Goal: Task Accomplishment & Management: Manage account settings

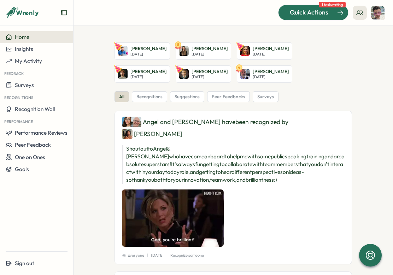
click at [310, 13] on span "Quick Actions" at bounding box center [309, 12] width 39 height 9
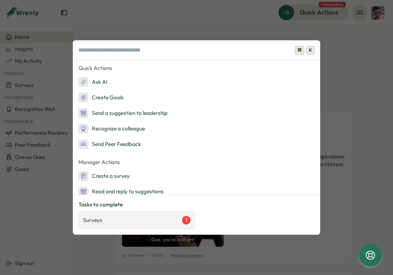
click at [156, 222] on div "Surveys 1" at bounding box center [136, 220] width 107 height 8
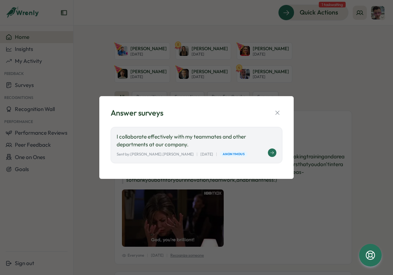
click at [182, 135] on p "I collaborate effectively with my teammates and other departments at our compan…" at bounding box center [197, 141] width 160 height 16
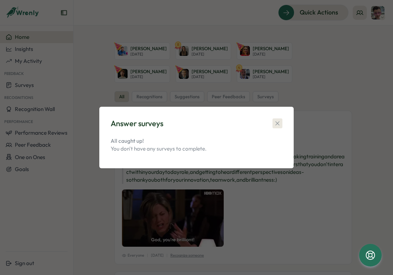
click at [279, 122] on icon "button" at bounding box center [277, 123] width 4 height 4
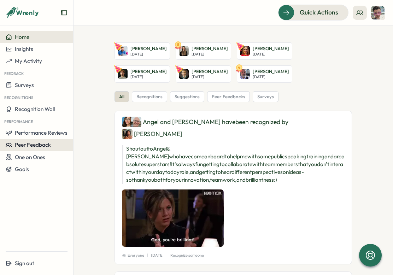
click at [26, 146] on span "Peer Feedback" at bounding box center [33, 144] width 36 height 7
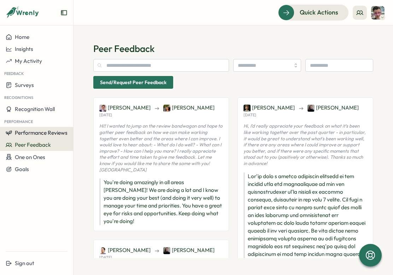
click at [33, 134] on span "Performance Reviews" at bounding box center [41, 132] width 53 height 7
click at [38, 129] on span "Performance Reviews" at bounding box center [41, 132] width 53 height 7
click at [39, 130] on span "Performance Reviews" at bounding box center [41, 132] width 53 height 7
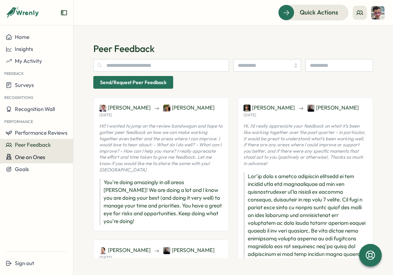
click at [44, 156] on span "One on Ones" at bounding box center [30, 157] width 30 height 7
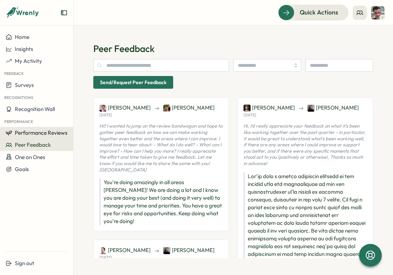
click at [58, 132] on span "Performance Reviews" at bounding box center [41, 132] width 53 height 7
click at [76, 128] on div "Reviews" at bounding box center [85, 126] width 20 height 8
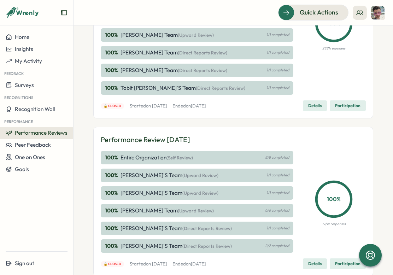
scroll to position [263, 0]
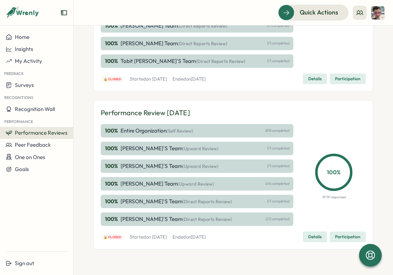
click at [312, 235] on span "Details" at bounding box center [314, 237] width 13 height 10
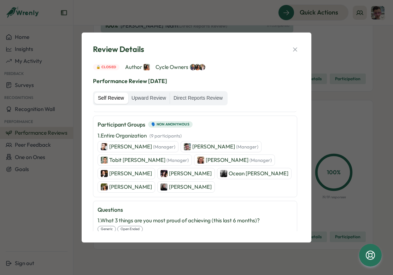
scroll to position [60, 0]
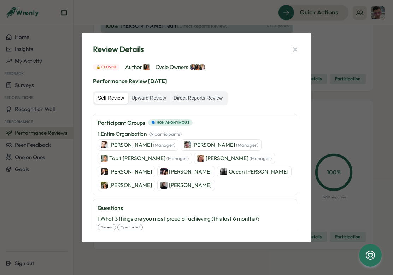
click at [197, 144] on p "Chris Forlano (Manager)" at bounding box center [225, 145] width 66 height 8
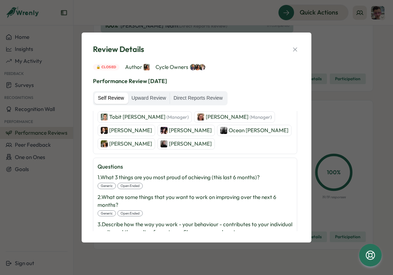
scroll to position [152, 0]
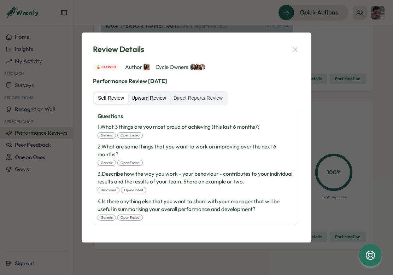
click at [160, 101] on label "Upward Review" at bounding box center [149, 98] width 42 height 11
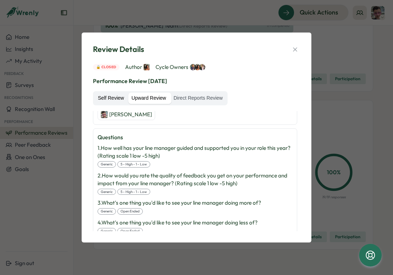
click at [105, 99] on label "Self Review" at bounding box center [110, 98] width 33 height 11
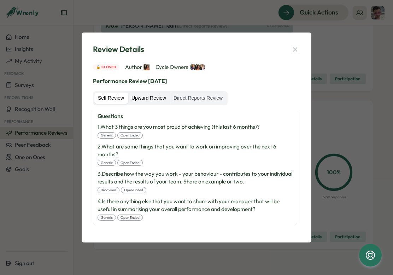
click at [152, 101] on label "Upward Review" at bounding box center [149, 98] width 42 height 11
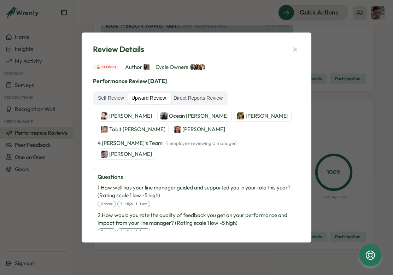
scroll to position [191, 0]
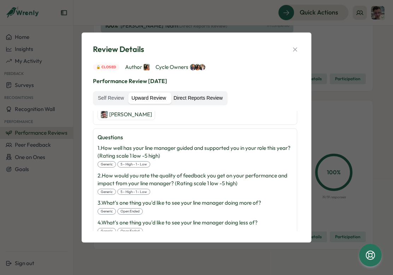
click at [198, 99] on label "Direct Reports Review" at bounding box center [198, 98] width 56 height 11
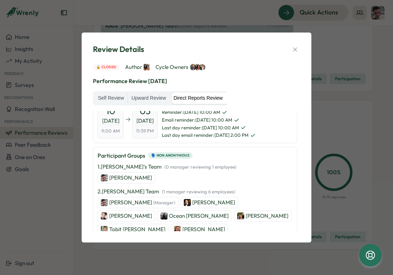
scroll to position [28, 0]
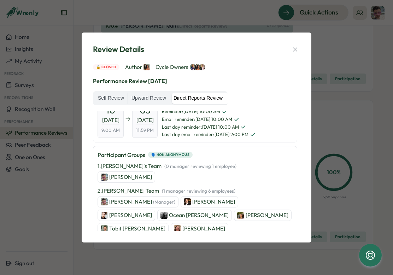
click at [153, 200] on span "(Manager)" at bounding box center [164, 202] width 22 height 6
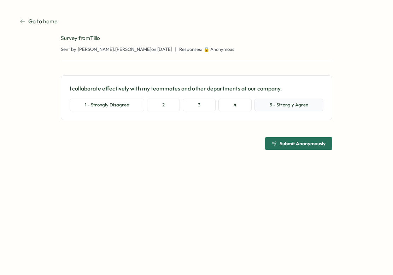
click at [273, 103] on button "5 - Strongly Agree" at bounding box center [289, 105] width 69 height 13
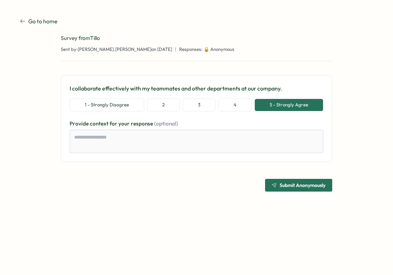
click at [292, 187] on span "Submit Anonymously" at bounding box center [303, 185] width 46 height 5
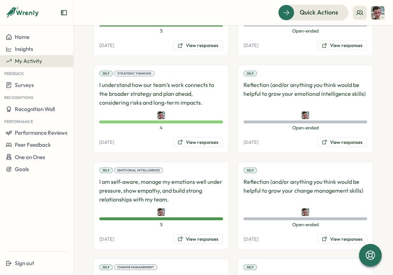
scroll to position [752, 0]
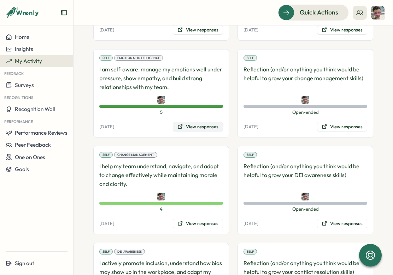
click at [210, 127] on button "View responses" at bounding box center [198, 127] width 50 height 10
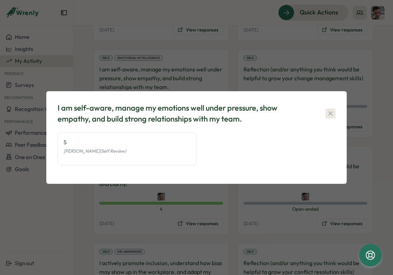
click at [328, 113] on icon "button" at bounding box center [330, 113] width 7 height 7
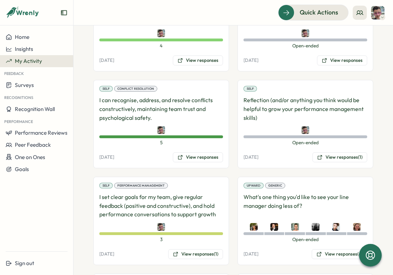
scroll to position [1028, 0]
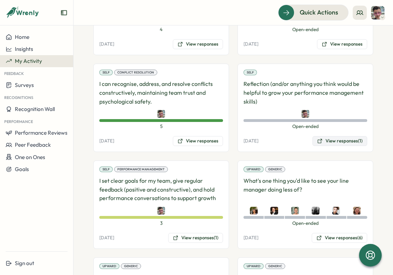
click at [356, 138] on button "View responses (1)" at bounding box center [339, 141] width 55 height 10
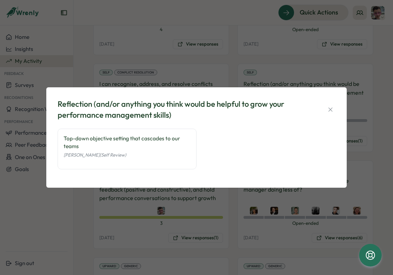
click at [144, 144] on div "Top-down objective setting that cascades to our teams" at bounding box center [127, 143] width 127 height 16
click at [330, 106] on icon "button" at bounding box center [330, 109] width 7 height 7
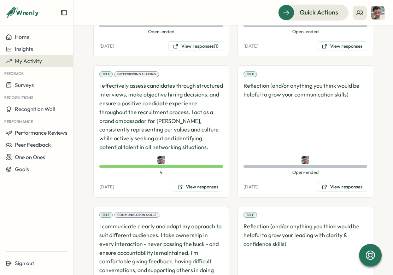
scroll to position [0, 0]
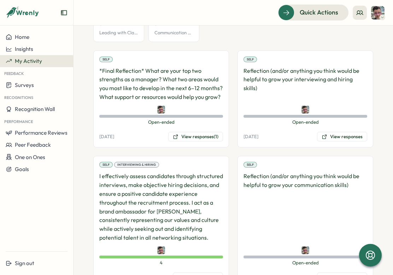
scroll to position [200, 0]
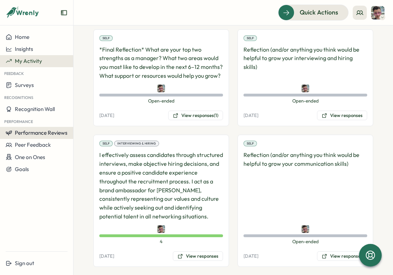
click at [52, 129] on button "Performance Reviews" at bounding box center [36, 133] width 73 height 12
click at [77, 123] on div "Reviews" at bounding box center [85, 126] width 20 height 8
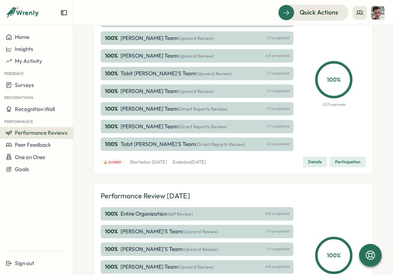
scroll to position [263, 0]
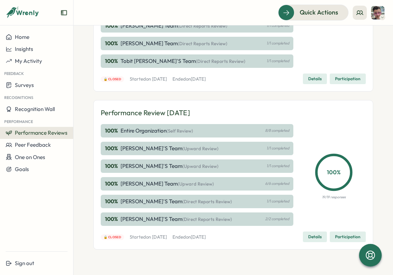
click at [310, 236] on span "Details" at bounding box center [314, 237] width 13 height 10
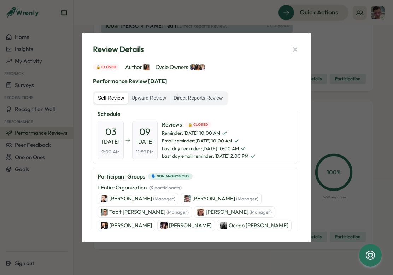
scroll to position [0, 0]
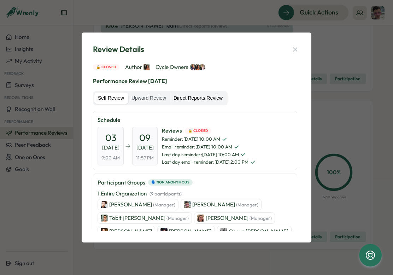
click at [214, 101] on label "Direct Reports Review" at bounding box center [198, 98] width 56 height 11
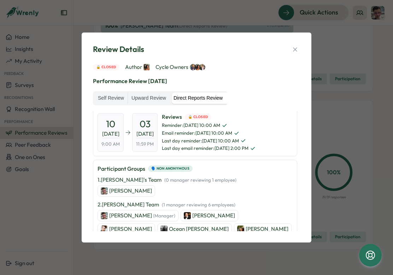
scroll to position [17, 0]
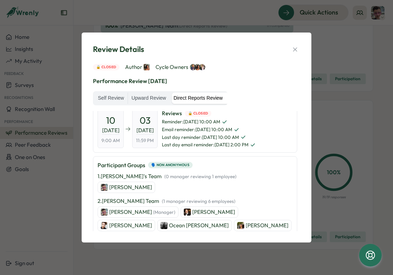
click at [138, 190] on p "[PERSON_NAME]" at bounding box center [130, 187] width 43 height 8
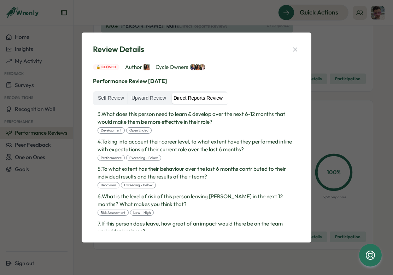
scroll to position [289, 0]
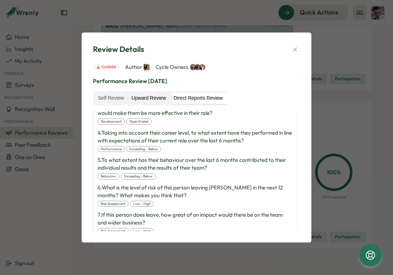
click at [145, 97] on label "Upward Review" at bounding box center [149, 98] width 42 height 11
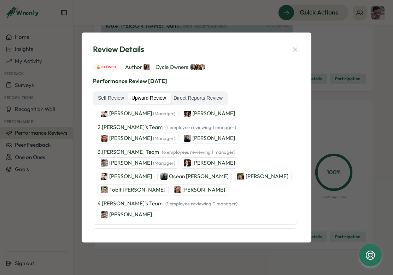
scroll to position [92, 0]
click at [116, 210] on p "[PERSON_NAME]" at bounding box center [130, 214] width 43 height 8
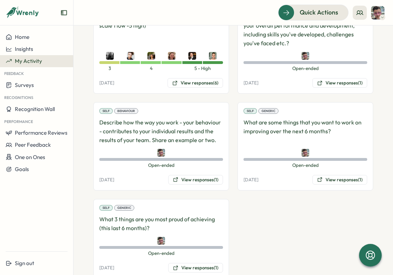
scroll to position [1415, 0]
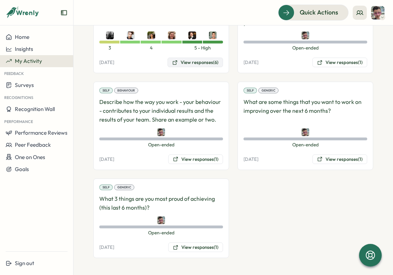
click at [204, 59] on button "View responses (6)" at bounding box center [195, 63] width 55 height 10
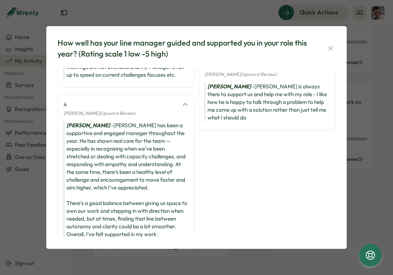
scroll to position [207, 0]
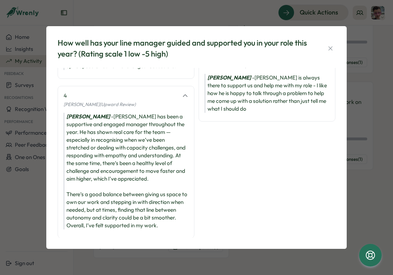
click at [325, 51] on div "How well has your line manager guided and supported you in your role this year?…" at bounding box center [197, 48] width 278 height 22
click at [330, 49] on icon "button" at bounding box center [330, 48] width 7 height 7
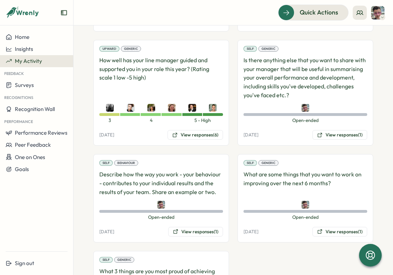
scroll to position [1415, 0]
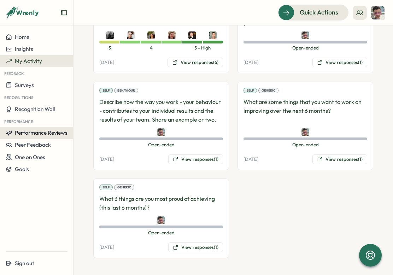
click at [43, 132] on span "Performance Reviews" at bounding box center [41, 132] width 53 height 7
click at [75, 127] on div "Reviews" at bounding box center [85, 126] width 20 height 8
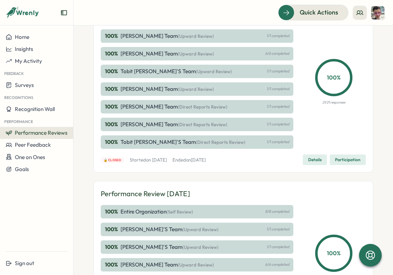
scroll to position [263, 0]
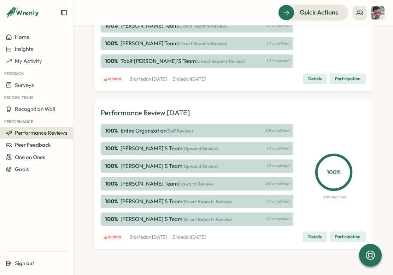
click at [310, 237] on span "Details" at bounding box center [314, 237] width 13 height 10
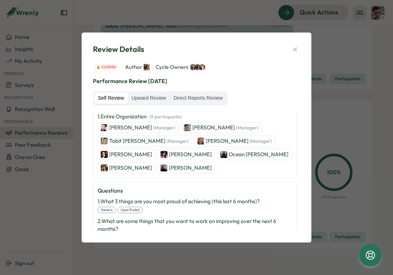
scroll to position [75, 0]
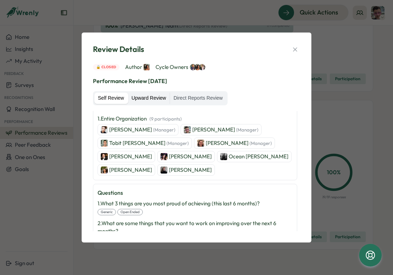
click at [159, 101] on label "Upward Review" at bounding box center [149, 98] width 42 height 11
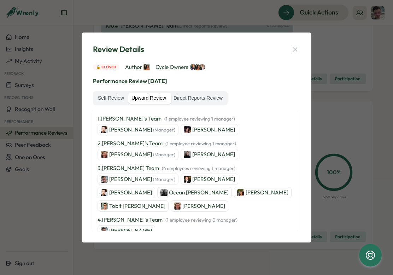
click at [140, 181] on p "Chris Forlano (Manager)" at bounding box center [142, 179] width 66 height 8
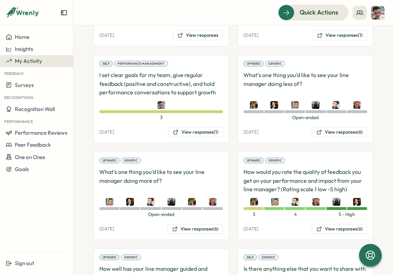
scroll to position [1415, 0]
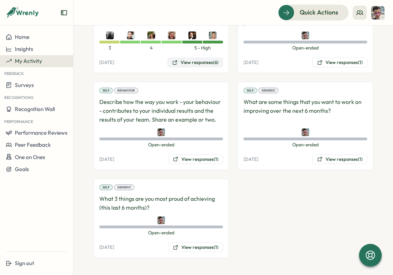
click at [210, 63] on button "View responses (6)" at bounding box center [195, 63] width 55 height 10
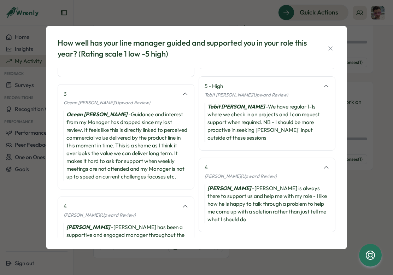
scroll to position [207, 0]
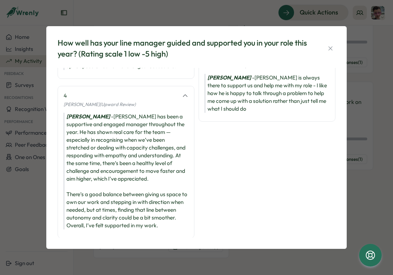
click at [332, 48] on icon "button" at bounding box center [330, 48] width 7 height 7
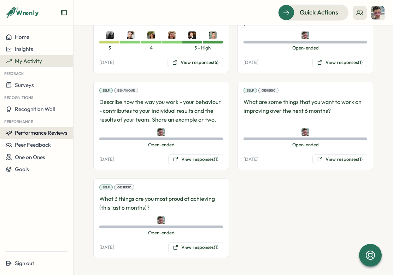
click at [54, 129] on span "Performance Reviews" at bounding box center [41, 132] width 53 height 7
click at [86, 128] on div "Reviews" at bounding box center [85, 126] width 20 height 8
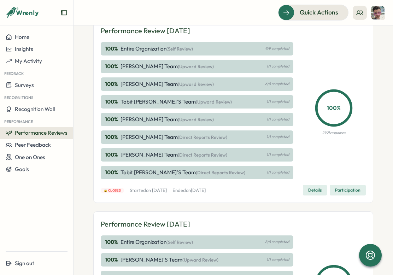
scroll to position [263, 0]
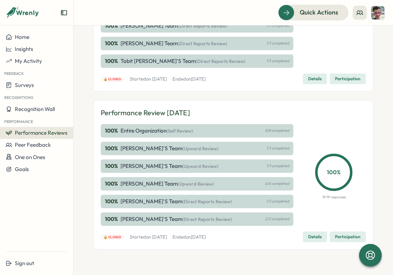
click at [308, 233] on span "Details" at bounding box center [314, 237] width 13 height 10
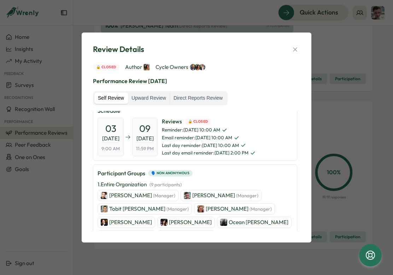
scroll to position [0, 0]
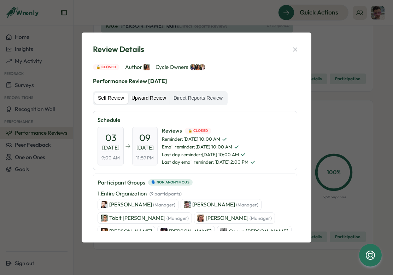
click at [147, 96] on label "Upward Review" at bounding box center [149, 98] width 42 height 11
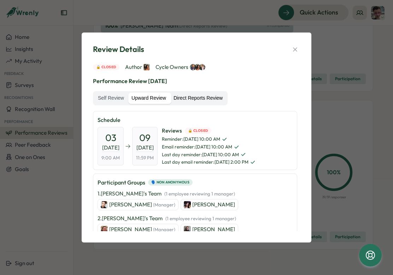
click at [192, 99] on label "Direct Reports Review" at bounding box center [198, 98] width 56 height 11
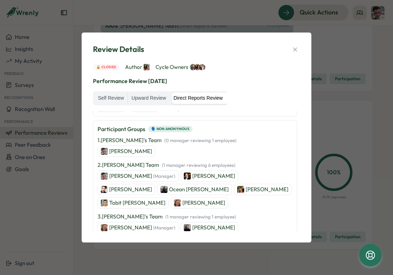
scroll to position [54, 0]
click at [133, 151] on p "Chris Forlano" at bounding box center [130, 151] width 43 height 8
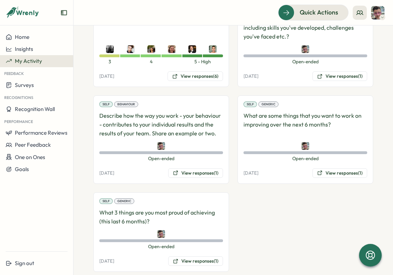
scroll to position [1415, 0]
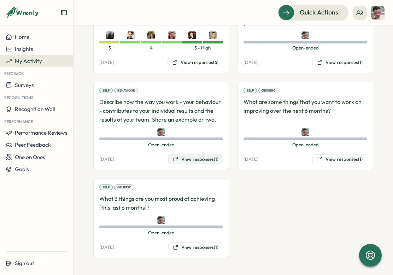
click at [190, 159] on button "View responses (1)" at bounding box center [195, 159] width 55 height 10
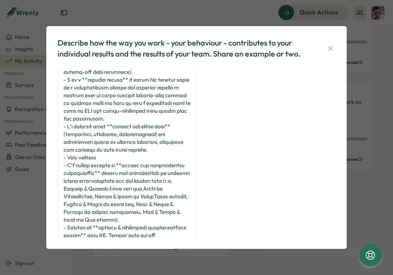
scroll to position [181, 0]
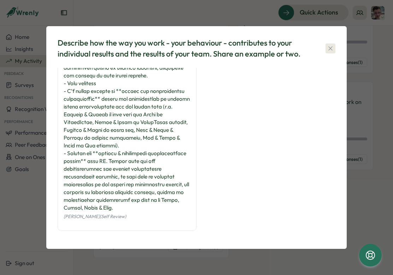
click at [331, 46] on icon "button" at bounding box center [330, 48] width 7 height 7
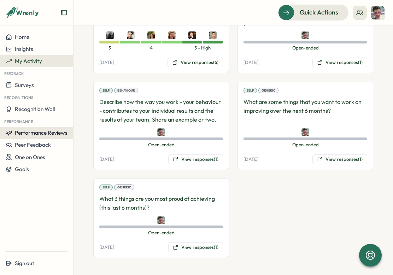
click at [20, 127] on button "Performance Reviews" at bounding box center [36, 133] width 73 height 12
click at [77, 124] on div "Reviews" at bounding box center [85, 126] width 20 height 8
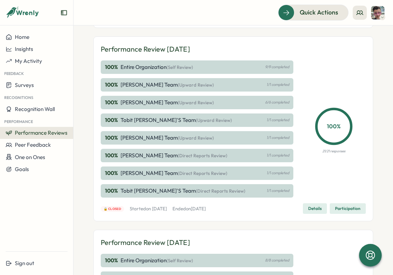
scroll to position [135, 0]
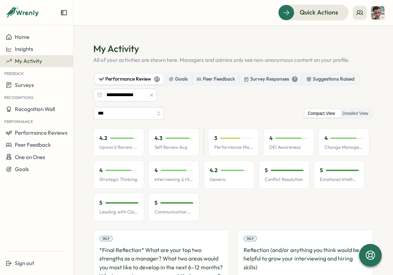
click at [152, 94] on icon "button" at bounding box center [151, 95] width 5 height 5
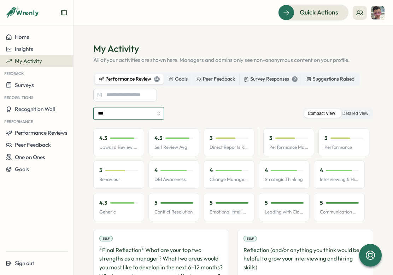
click at [153, 108] on input "***" at bounding box center [128, 113] width 71 height 13
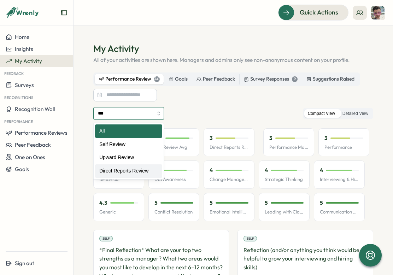
type input "**********"
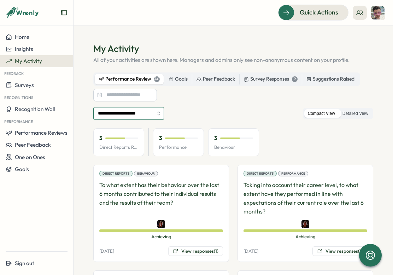
scroll to position [7, 0]
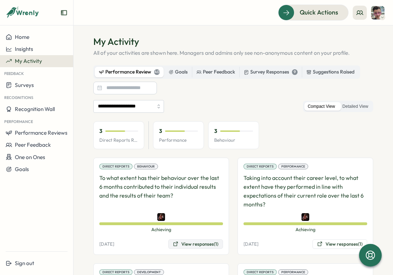
click at [188, 245] on button "View responses (1)" at bounding box center [195, 244] width 55 height 10
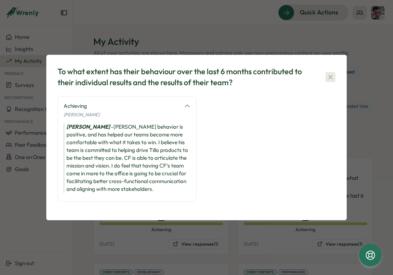
click at [333, 75] on icon "button" at bounding box center [330, 77] width 7 height 7
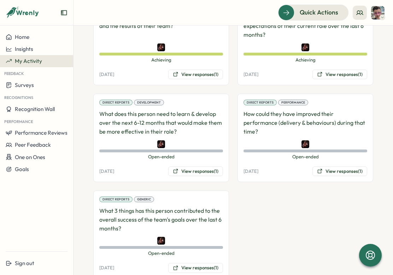
scroll to position [198, 0]
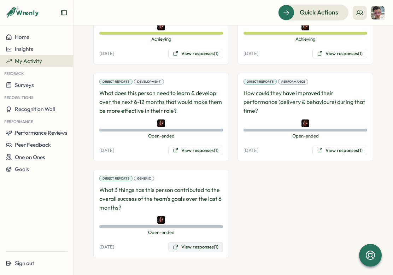
click at [189, 245] on button "View responses (1)" at bounding box center [195, 247] width 55 height 10
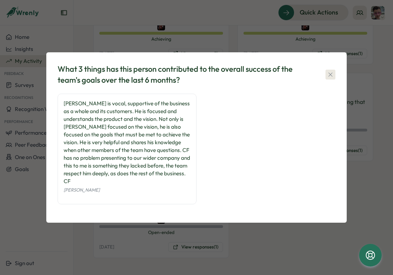
click at [331, 71] on icon "button" at bounding box center [330, 74] width 7 height 7
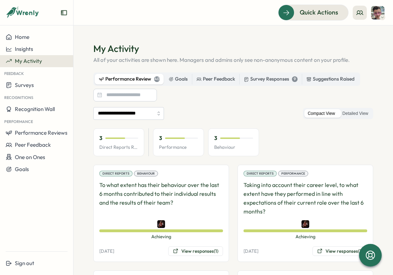
scroll to position [2, 0]
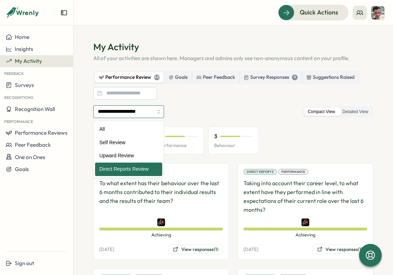
click at [159, 112] on input "**********" at bounding box center [128, 111] width 71 height 13
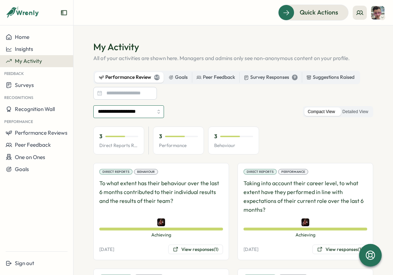
click at [159, 112] on input "**********" at bounding box center [128, 111] width 71 height 13
click at [141, 92] on input at bounding box center [125, 93] width 64 height 13
click at [198, 86] on div "Performance Review 40 Goals Peer Feedback Survey Responses 9 Suggestions Raised…" at bounding box center [233, 85] width 280 height 29
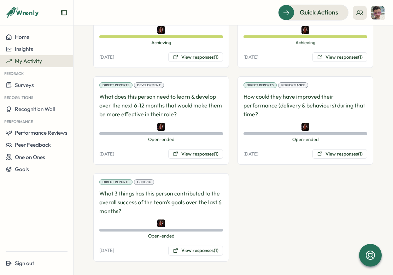
scroll to position [198, 0]
